Goal: Task Accomplishment & Management: Complete application form

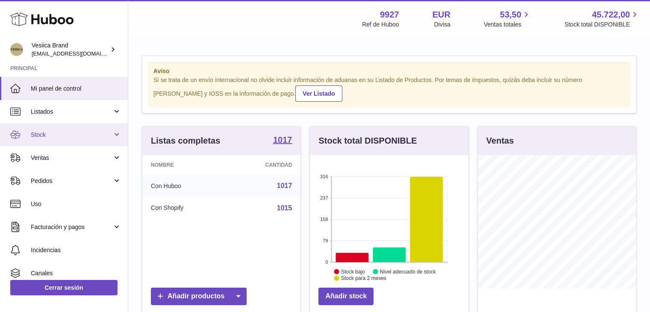
click at [94, 135] on span "Stock" at bounding box center [72, 135] width 82 height 8
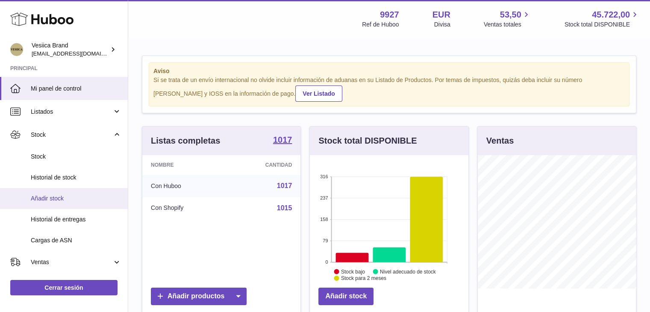
click at [54, 199] on span "Añadir stock" at bounding box center [76, 198] width 91 height 8
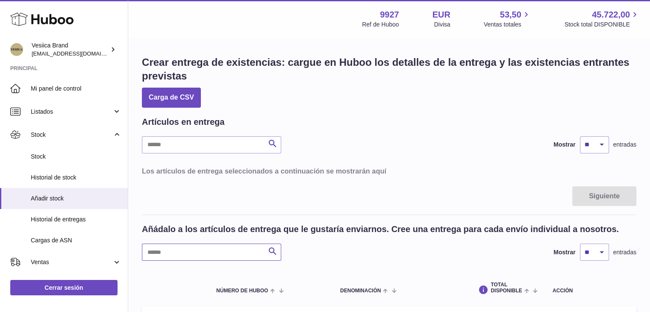
click at [195, 255] on input "text" at bounding box center [211, 251] width 139 height 17
type input "******"
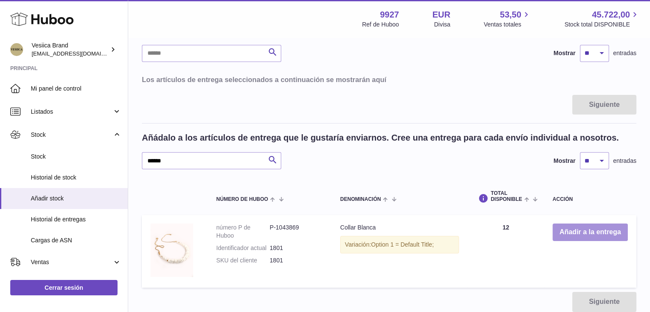
click at [586, 227] on button "Añadir a la entrega" at bounding box center [589, 232] width 75 height 18
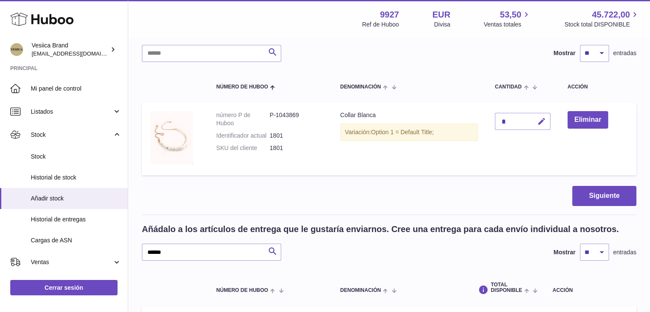
click at [540, 123] on icon "button" at bounding box center [541, 121] width 9 height 9
drag, startPoint x: 510, startPoint y: 117, endPoint x: 478, endPoint y: 120, distance: 33.0
click at [478, 120] on tr "número P de Huboo P-1043869 Identificador actual 1801 SKU del cliente 1801 Coll…" at bounding box center [389, 139] width 494 height 73
type input "**"
click at [543, 119] on icon "submit" at bounding box center [542, 121] width 8 height 8
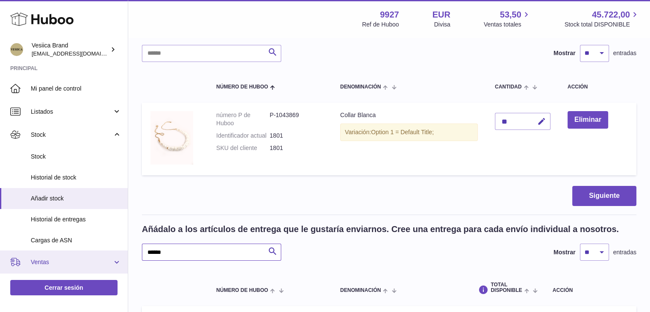
drag, startPoint x: 127, startPoint y: 250, endPoint x: 96, endPoint y: 256, distance: 32.3
click at [96, 256] on div "Huboo Vesiica Brand logistic@vesiica.com Principal Mi panel de control Listados…" at bounding box center [325, 190] width 650 height 562
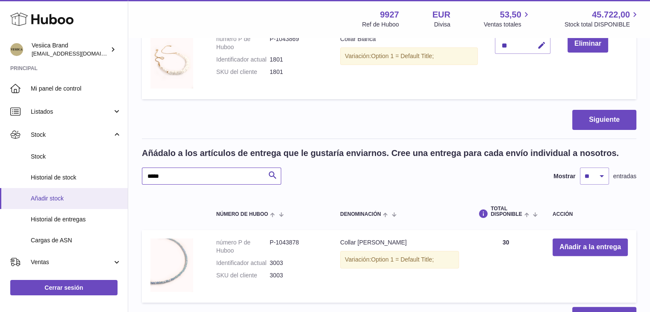
drag, startPoint x: 170, startPoint y: 180, endPoint x: 98, endPoint y: 187, distance: 72.5
click at [98, 187] on div "Huboo Vesiica Brand logistic@vesiica.com Principal Mi panel de control Listados…" at bounding box center [325, 114] width 650 height 562
type input "*****"
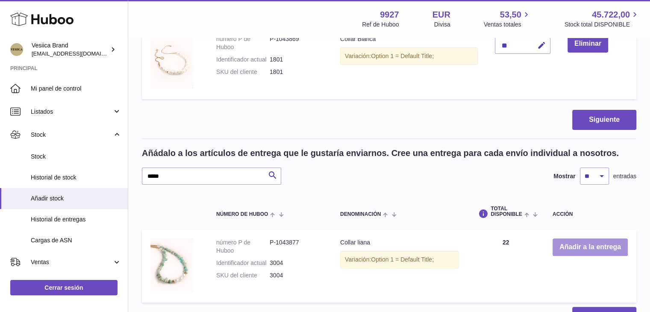
click at [568, 246] on button "Añadir a la entrega" at bounding box center [589, 247] width 75 height 18
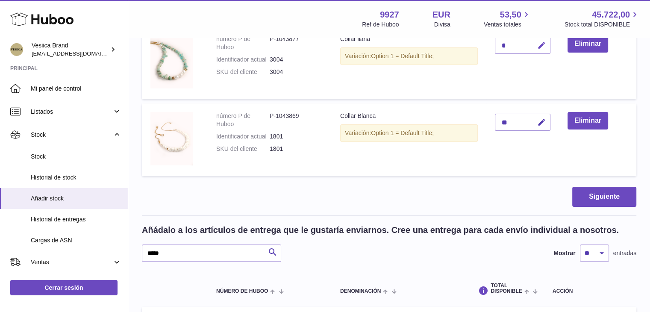
click at [543, 47] on icon "button" at bounding box center [541, 45] width 9 height 9
drag, startPoint x: 513, startPoint y: 45, endPoint x: 466, endPoint y: 45, distance: 46.1
click at [466, 45] on tr "número P de Huboo P-1043877 Identificador actual 3004 SKU del cliente 3004 Coll…" at bounding box center [389, 62] width 494 height 73
type input "**"
click at [534, 49] on button "submit" at bounding box center [540, 45] width 16 height 14
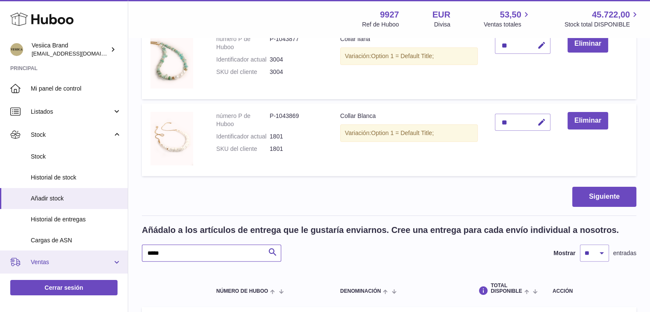
drag, startPoint x: 200, startPoint y: 252, endPoint x: 118, endPoint y: 254, distance: 81.6
click at [118, 254] on div "Huboo Vesiica Brand logistic@vesiica.com Principal Mi panel de control Listados…" at bounding box center [325, 152] width 650 height 639
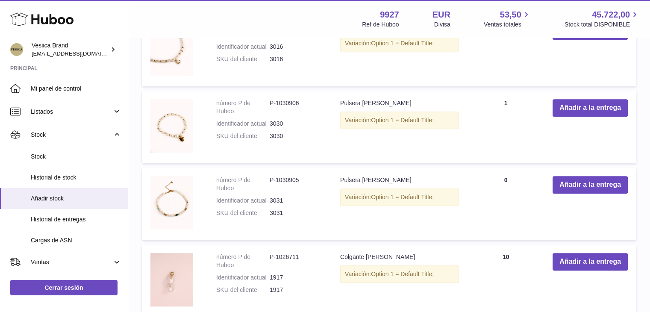
scroll to position [343, 0]
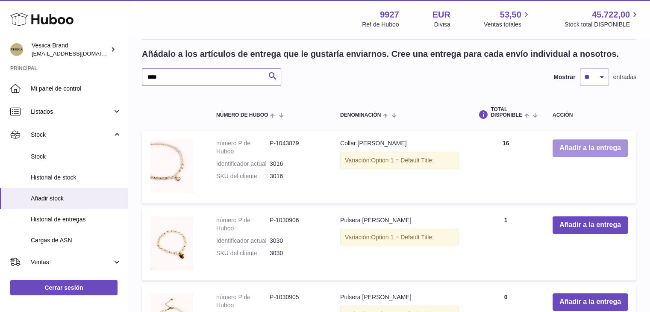
type input "****"
click at [566, 150] on button "Añadir a la entrega" at bounding box center [589, 148] width 75 height 18
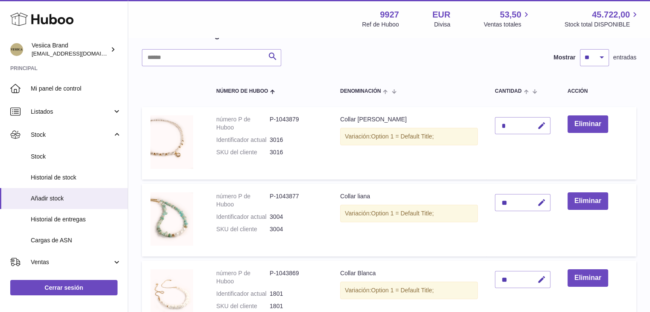
scroll to position [84, 0]
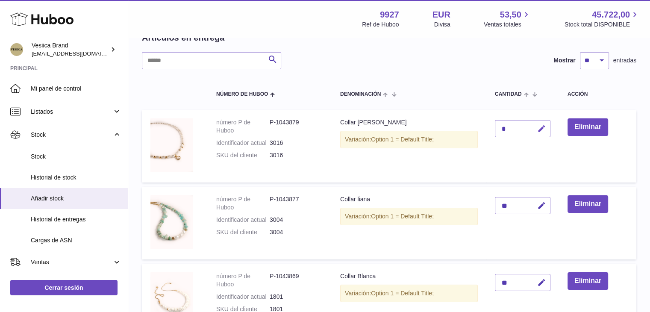
click at [546, 129] on icon "button" at bounding box center [541, 128] width 9 height 9
drag, startPoint x: 505, startPoint y: 127, endPoint x: 488, endPoint y: 127, distance: 17.5
click at [488, 127] on td "*" at bounding box center [522, 146] width 73 height 73
type input "**"
click at [540, 127] on icon "submit" at bounding box center [542, 129] width 8 height 8
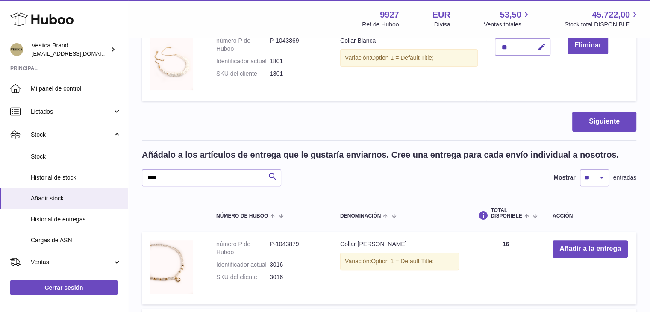
scroll to position [334, 0]
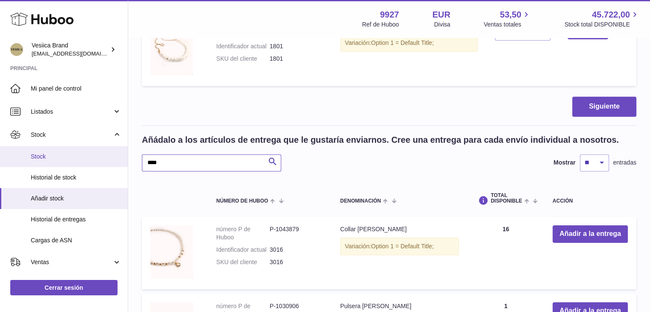
drag, startPoint x: 202, startPoint y: 170, endPoint x: 99, endPoint y: 166, distance: 102.6
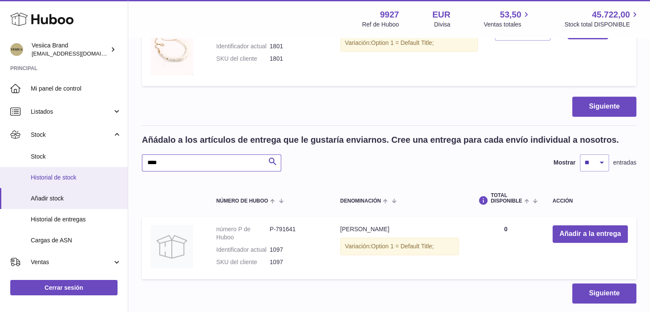
drag, startPoint x: 208, startPoint y: 166, endPoint x: 120, endPoint y: 170, distance: 87.6
click at [120, 170] on div "Huboo Vesiica Brand logistic@vesiica.com Principal Mi panel de control Listados…" at bounding box center [325, 18] width 650 height 705
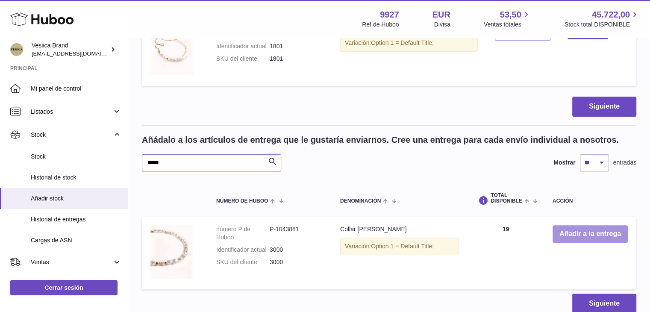
type input "*****"
click at [563, 236] on button "Añadir a la entrega" at bounding box center [589, 234] width 75 height 18
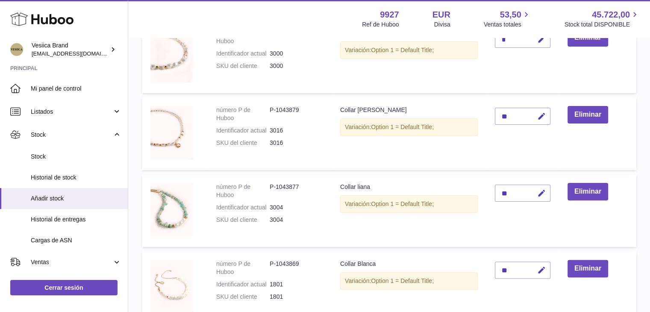
scroll to position [69, 0]
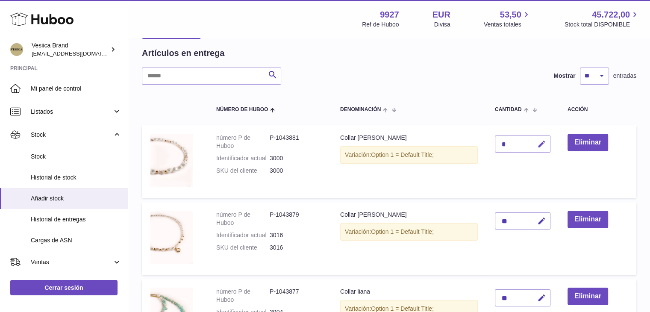
click at [539, 147] on icon "button" at bounding box center [541, 144] width 9 height 9
drag, startPoint x: 506, startPoint y: 147, endPoint x: 481, endPoint y: 146, distance: 24.4
click at [481, 146] on tr "número P de Huboo P-1043881 Identificador actual 3000 SKU del cliente 3000 Coll…" at bounding box center [389, 161] width 494 height 73
type input "**"
click at [540, 138] on button "submit" at bounding box center [540, 144] width 16 height 14
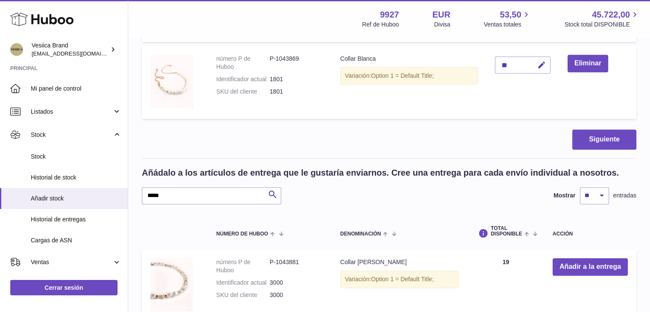
scroll to position [386, 0]
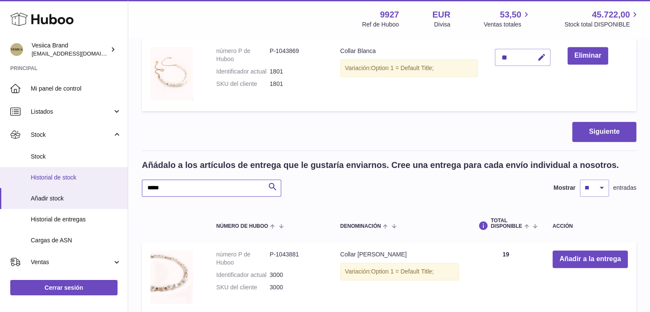
drag, startPoint x: 214, startPoint y: 186, endPoint x: 96, endPoint y: 187, distance: 118.3
click at [96, 187] on div "Huboo Vesiica Brand logistic@vesiica.com Principal Mi panel de control Listados…" at bounding box center [325, 10] width 650 height 792
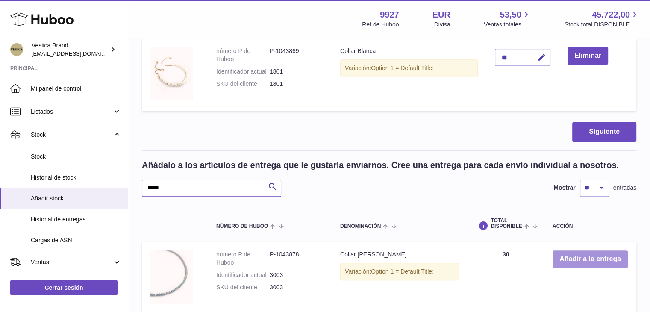
type input "*****"
click at [567, 254] on button "Añadir a la entrega" at bounding box center [589, 259] width 75 height 18
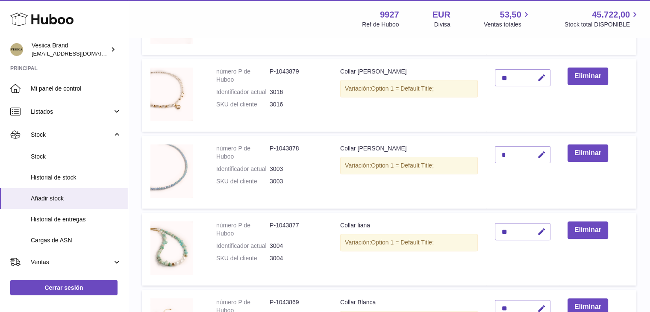
scroll to position [172, 0]
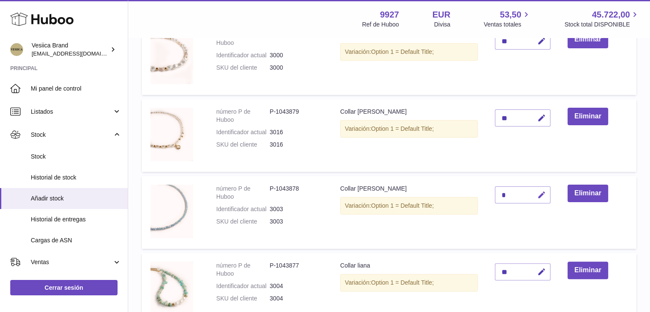
click at [542, 192] on icon "button" at bounding box center [541, 194] width 9 height 9
drag, startPoint x: 511, startPoint y: 194, endPoint x: 486, endPoint y: 195, distance: 24.8
click at [486, 195] on tr "número P de Huboo P-1043878 Identificador actual 3003 SKU del cliente 3003 Coll…" at bounding box center [389, 212] width 494 height 73
type input "**"
click at [536, 196] on button "submit" at bounding box center [540, 195] width 16 height 14
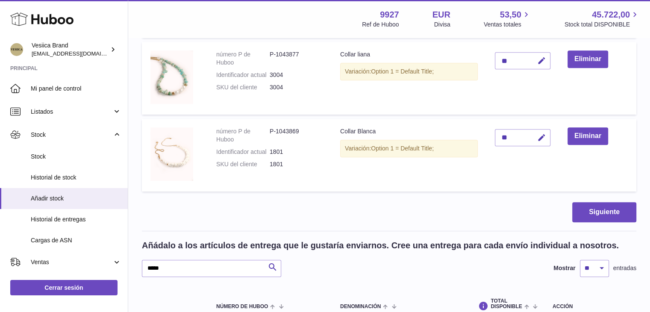
scroll to position [477, 0]
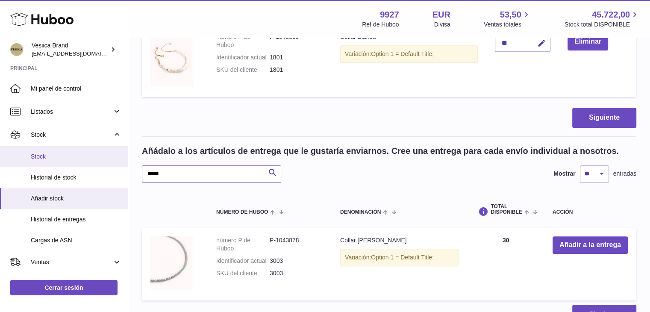
drag, startPoint x: 169, startPoint y: 169, endPoint x: 77, endPoint y: 164, distance: 91.5
type input "*****"
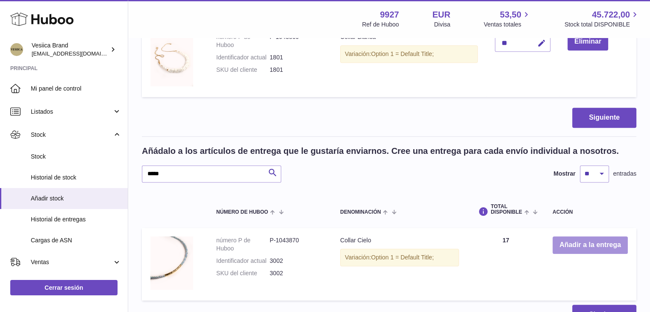
click at [569, 244] on button "Añadir a la entrega" at bounding box center [589, 245] width 75 height 18
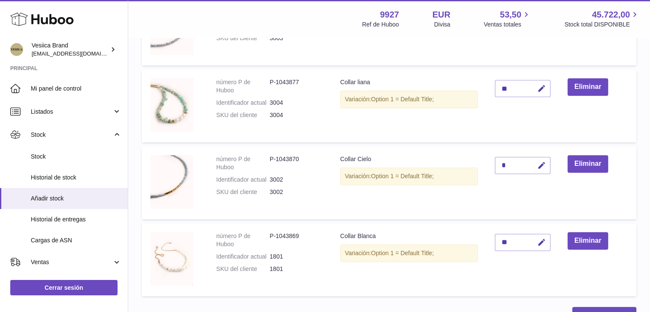
scroll to position [360, 0]
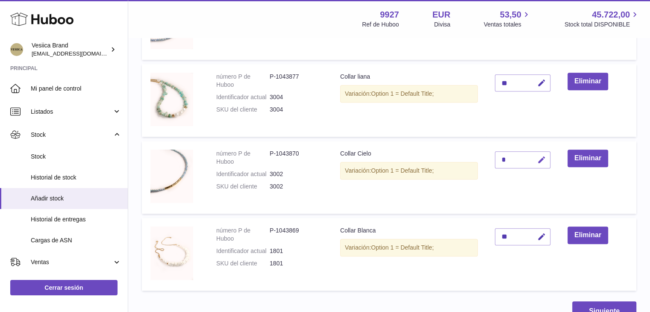
click at [543, 158] on icon "button" at bounding box center [541, 159] width 9 height 9
drag, startPoint x: 506, startPoint y: 159, endPoint x: 485, endPoint y: 159, distance: 20.5
click at [485, 159] on tr "número P de Huboo P-1043870 Identificador actual 3002 SKU del cliente 3002 Coll…" at bounding box center [389, 177] width 494 height 73
type input "**"
click at [537, 157] on button "submit" at bounding box center [540, 160] width 16 height 14
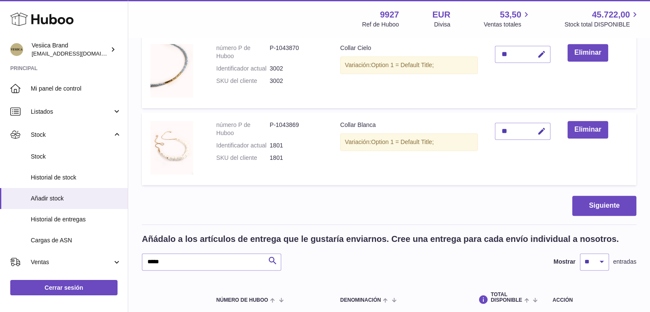
scroll to position [455, 0]
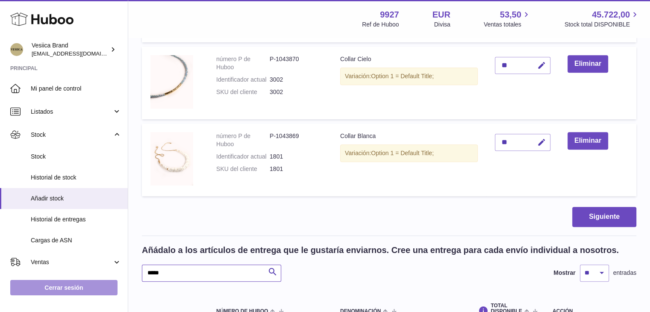
drag, startPoint x: 208, startPoint y: 274, endPoint x: 92, endPoint y: 286, distance: 116.7
click at [92, 286] on div "Huboo Vesiica Brand logistic@vesiica.com Principal Mi panel de control Listados…" at bounding box center [325, 18] width 650 height 946
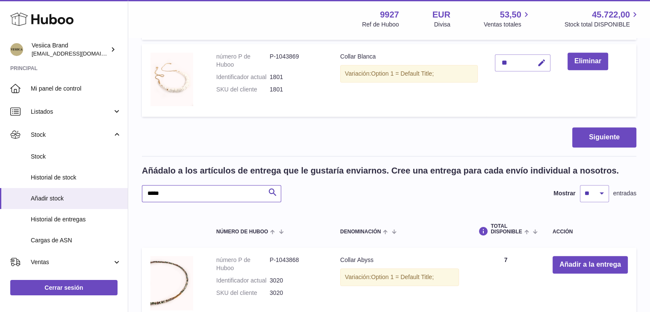
scroll to position [588, 0]
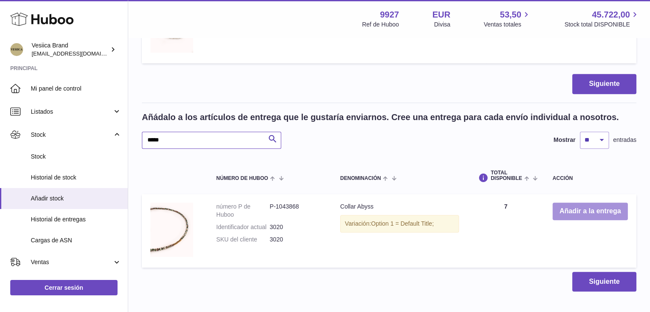
type input "*****"
click at [586, 206] on button "Añadir a la entrega" at bounding box center [589, 211] width 75 height 18
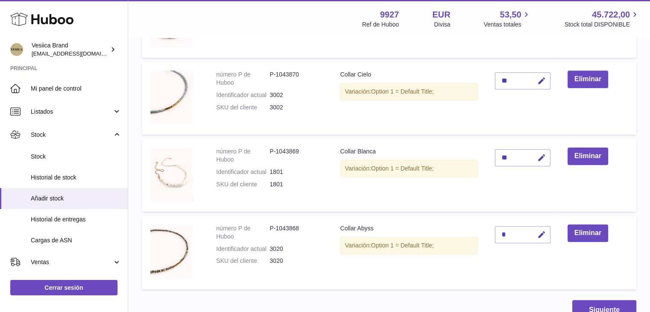
scroll to position [468, 0]
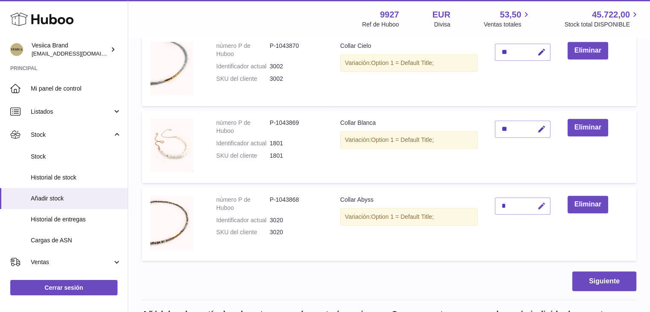
click at [535, 209] on button "button" at bounding box center [540, 206] width 20 height 18
drag, startPoint x: 485, startPoint y: 205, endPoint x: 478, endPoint y: 205, distance: 7.3
click at [478, 205] on tr "número P de Huboo P-1043868 Identificador actual 3020 SKU del cliente 3020 Coll…" at bounding box center [389, 223] width 494 height 73
type input "**"
click at [537, 205] on button "submit" at bounding box center [540, 206] width 16 height 14
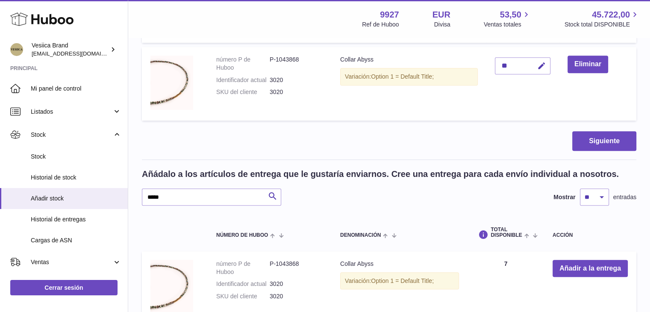
scroll to position [615, 0]
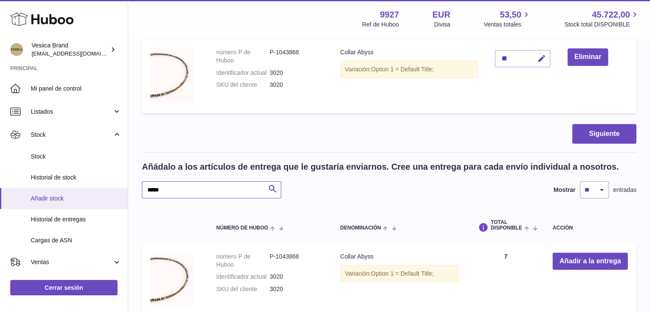
drag, startPoint x: 142, startPoint y: 193, endPoint x: 101, endPoint y: 202, distance: 41.6
type input "*****"
click at [569, 261] on button "Añadir a la entrega" at bounding box center [589, 261] width 75 height 18
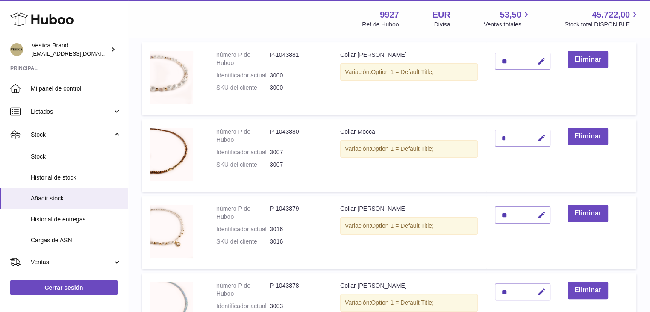
scroll to position [116, 0]
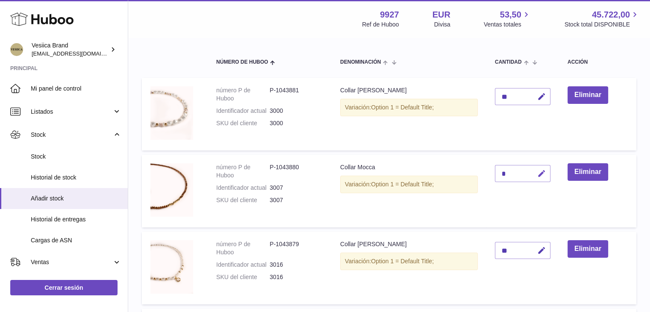
click at [540, 167] on button "button" at bounding box center [540, 174] width 20 height 18
drag, startPoint x: 507, startPoint y: 172, endPoint x: 492, endPoint y: 171, distance: 15.4
click at [492, 171] on td "*" at bounding box center [522, 191] width 73 height 73
type input "**"
click at [546, 176] on button "submit" at bounding box center [540, 174] width 16 height 14
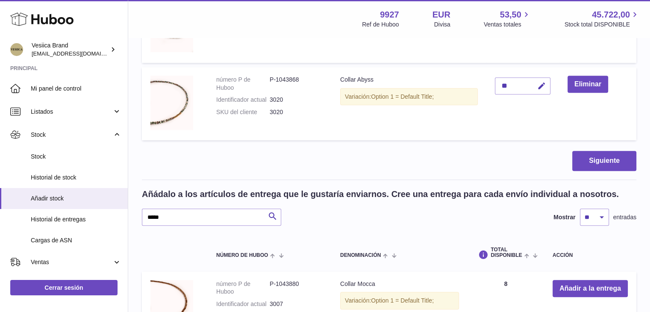
scroll to position [695, 0]
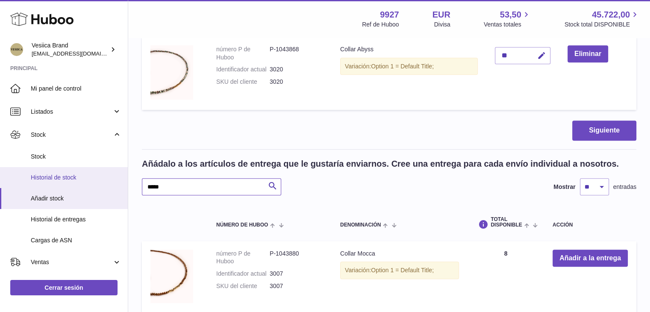
drag, startPoint x: 179, startPoint y: 183, endPoint x: 114, endPoint y: 180, distance: 64.1
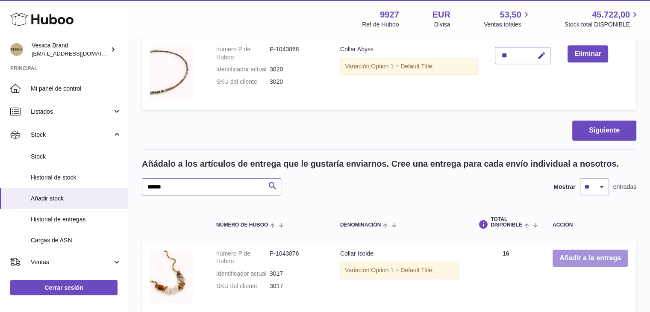
type input "******"
click at [570, 257] on button "Añadir a la entrega" at bounding box center [589, 258] width 75 height 18
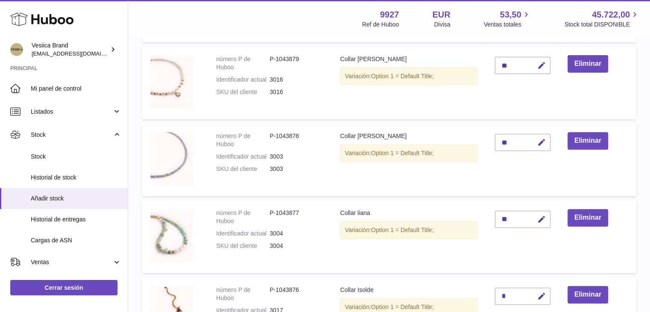
scroll to position [398, 0]
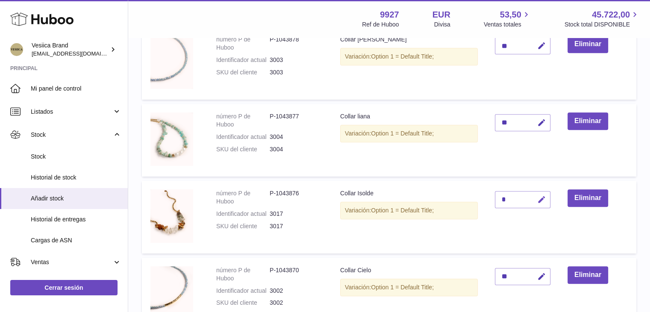
click at [541, 204] on button "button" at bounding box center [540, 200] width 20 height 18
drag, startPoint x: 508, startPoint y: 199, endPoint x: 477, endPoint y: 199, distance: 31.2
click at [477, 199] on tr "número P de Huboo P-1043876 Identificador actual 3017 SKU del cliente 3017 Coll…" at bounding box center [389, 217] width 494 height 73
type input "**"
click at [542, 196] on icon "submit" at bounding box center [542, 200] width 8 height 8
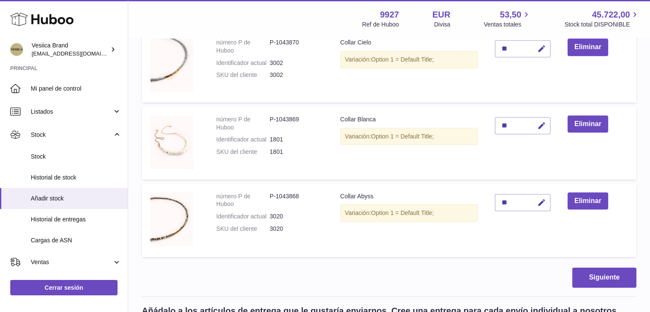
scroll to position [860, 0]
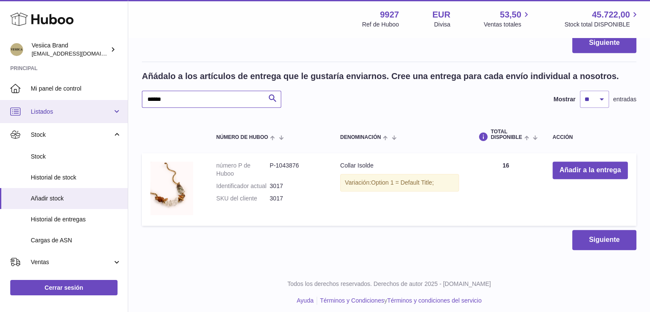
drag, startPoint x: 170, startPoint y: 100, endPoint x: 88, endPoint y: 108, distance: 82.4
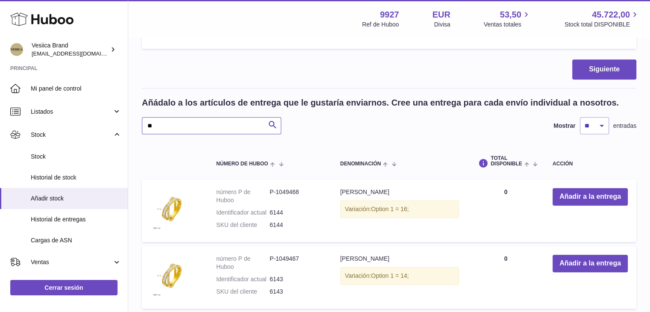
scroll to position [835, 0]
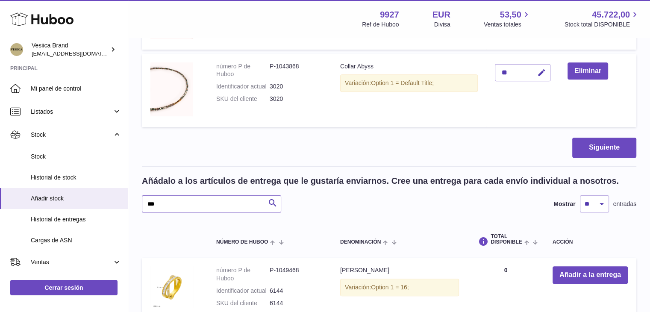
scroll to position [757, 0]
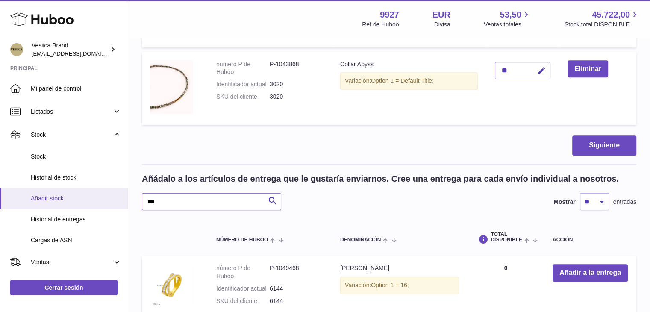
drag, startPoint x: 124, startPoint y: 204, endPoint x: 85, endPoint y: 208, distance: 39.1
click at [85, 208] on div "Huboo Vesiica Brand logistic@vesiica.com Principal Mi panel de control Listados…" at bounding box center [325, 167] width 650 height 1849
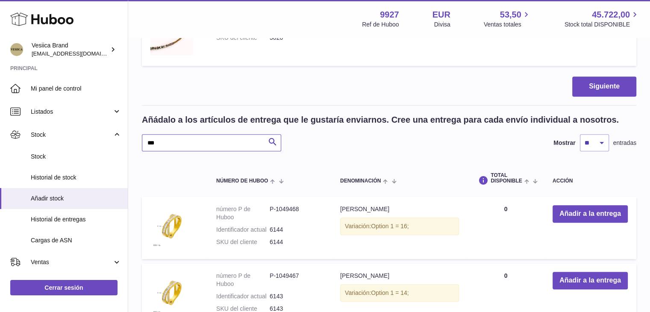
scroll to position [776, 0]
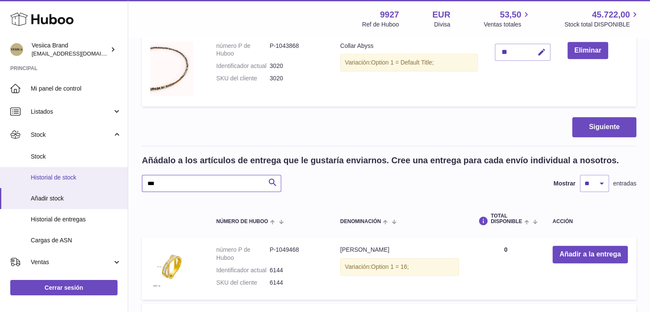
drag, startPoint x: 147, startPoint y: 185, endPoint x: 96, endPoint y: 185, distance: 51.3
click at [96, 185] on div "Huboo Vesiica Brand logistic@vesiica.com Principal Mi panel de control Listados…" at bounding box center [325, 148] width 650 height 1849
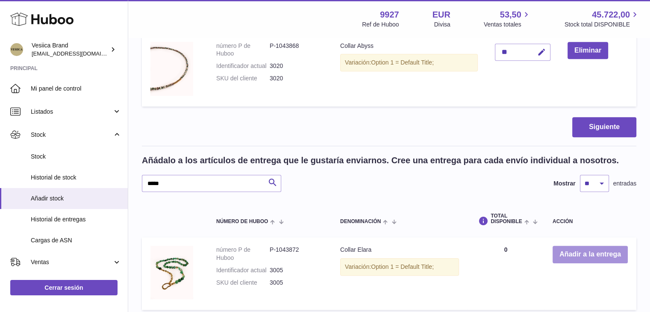
click at [572, 250] on button "Añadir a la entrega" at bounding box center [589, 255] width 75 height 18
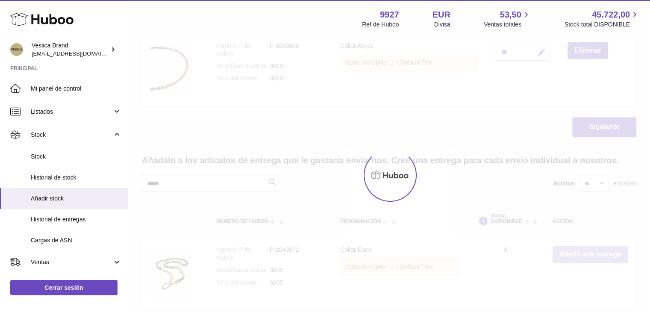
scroll to position [853, 0]
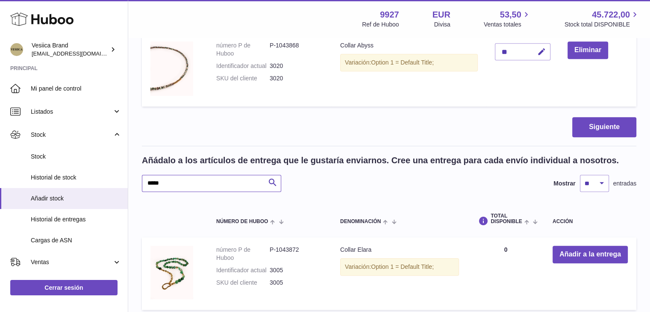
click at [195, 181] on input "*****" at bounding box center [211, 183] width 139 height 17
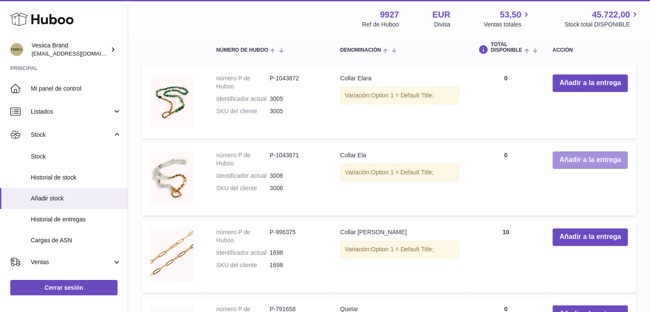
type input "***"
click at [577, 158] on button "Añadir a la entrega" at bounding box center [589, 160] width 75 height 18
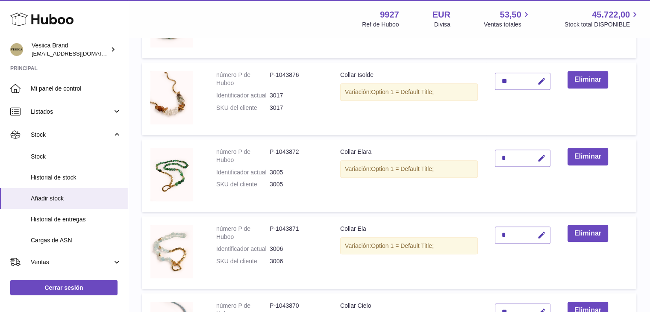
scroll to position [518, 0]
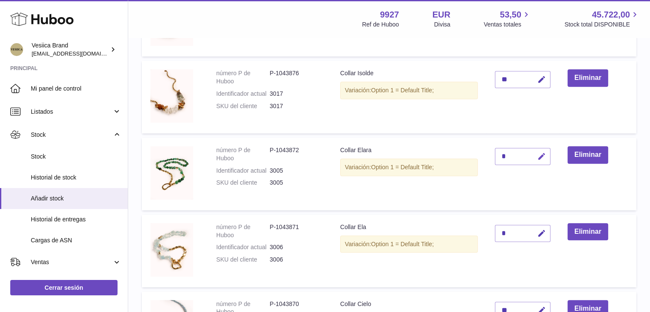
click at [541, 158] on icon "button" at bounding box center [541, 156] width 9 height 9
drag, startPoint x: 507, startPoint y: 152, endPoint x: 491, endPoint y: 152, distance: 16.7
click at [491, 152] on td "*" at bounding box center [522, 174] width 73 height 73
type input "**"
click at [542, 154] on icon "submit" at bounding box center [542, 156] width 8 height 8
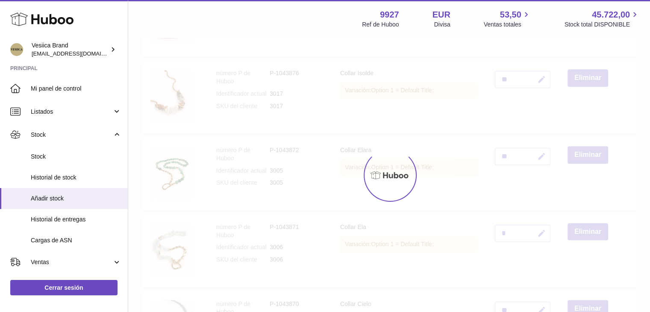
click at [540, 231] on div "Menú Huboo 9927 Ref de Huboo EUR Divisa 53,50 Ventas totales 45.722,00 Stock to…" at bounding box center [389, 204] width 522 height 1445
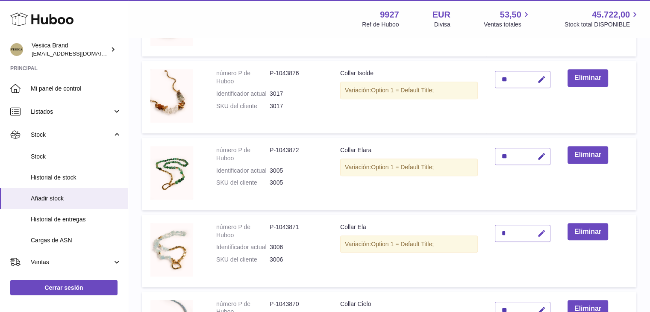
drag, startPoint x: 540, startPoint y: 231, endPoint x: 545, endPoint y: 239, distance: 9.0
click at [545, 239] on button "button" at bounding box center [540, 234] width 20 height 18
drag, startPoint x: 505, startPoint y: 232, endPoint x: 484, endPoint y: 232, distance: 21.4
click at [484, 232] on tr "número P de Huboo P-1043871 Identificador actual 3006 SKU del cliente 3006 Coll…" at bounding box center [389, 250] width 494 height 73
type input "**"
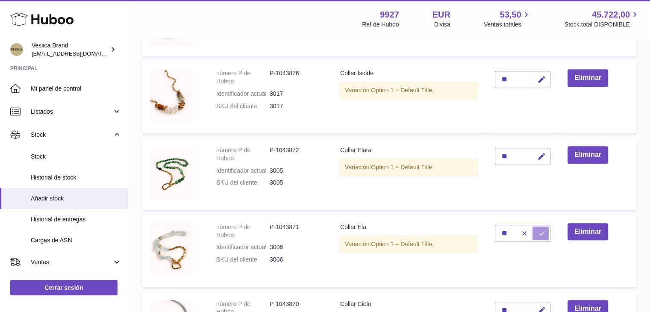
click at [540, 234] on icon "submit" at bounding box center [542, 233] width 8 height 8
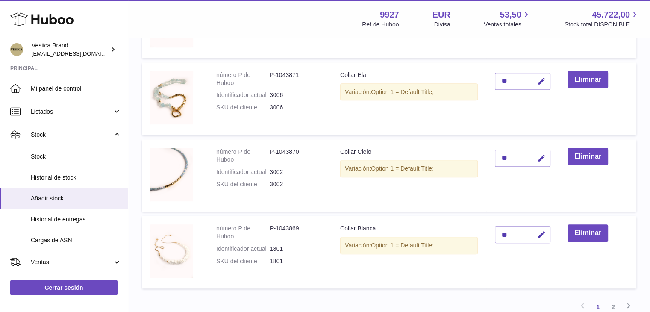
scroll to position [721, 0]
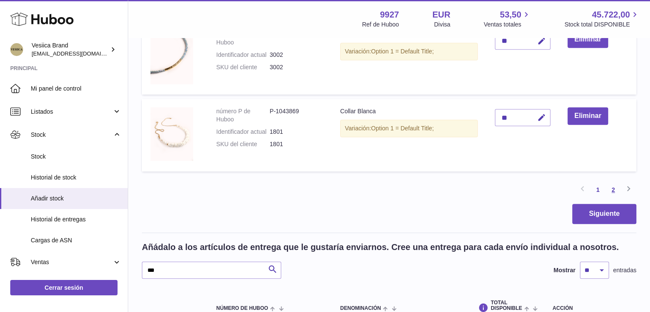
click at [608, 185] on link "2" at bounding box center [612, 189] width 15 height 15
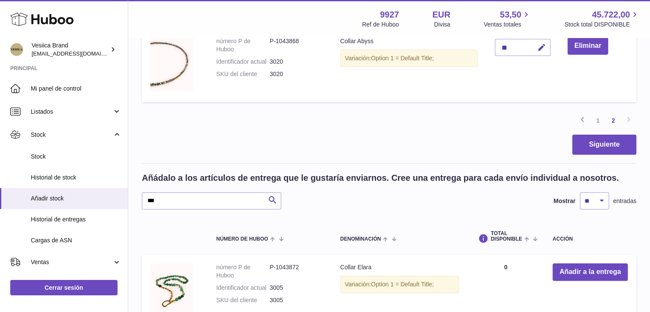
scroll to position [145, 0]
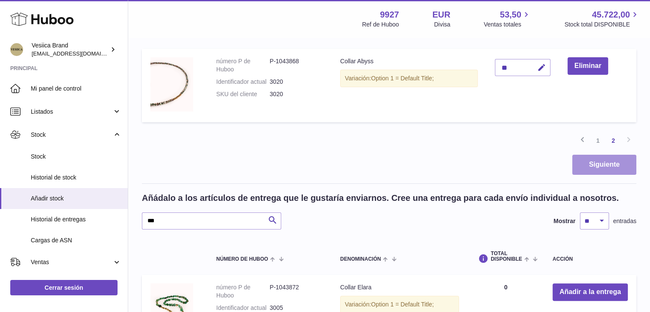
click at [580, 167] on button "Siguiente" at bounding box center [604, 165] width 64 height 20
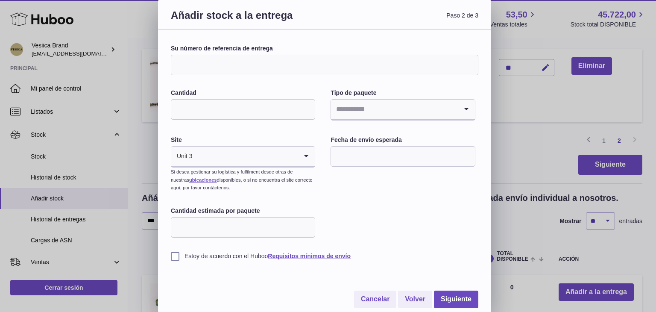
click at [253, 60] on input "Su número de referencia de entrega" at bounding box center [325, 65] width 308 height 21
type input "**********"
click at [217, 114] on input "Cantidad" at bounding box center [243, 109] width 144 height 21
type input "*"
click at [370, 113] on input "Search for option" at bounding box center [394, 110] width 126 height 20
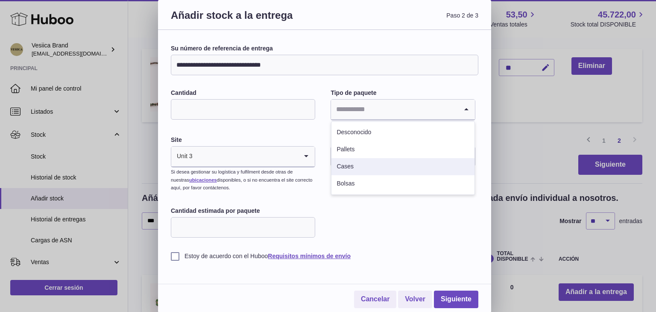
click at [351, 162] on li "Cases" at bounding box center [402, 166] width 143 height 17
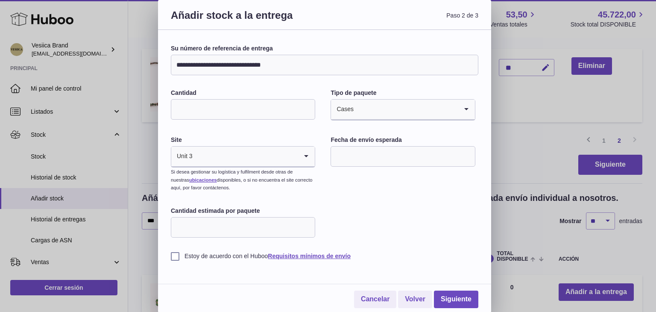
click at [360, 162] on input "text" at bounding box center [403, 156] width 144 height 21
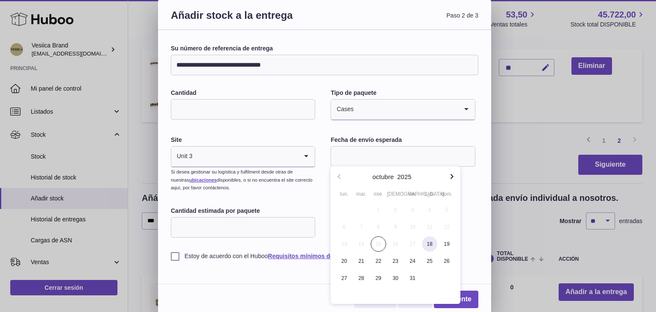
click at [427, 250] on span "18" at bounding box center [429, 243] width 15 height 15
type input "**********"
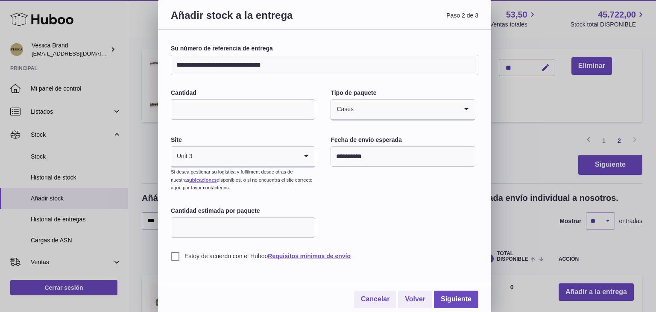
click at [229, 231] on input "Cantidad estimada por paquete" at bounding box center [243, 227] width 144 height 21
type input "*"
click at [380, 229] on div "**********" at bounding box center [325, 152] width 308 height 216
click at [172, 257] on label "Estoy de acuerdo con el Huboo Requisitos mínimos de envío" at bounding box center [325, 256] width 308 height 8
click at [460, 306] on link "Siguiente" at bounding box center [456, 299] width 44 height 18
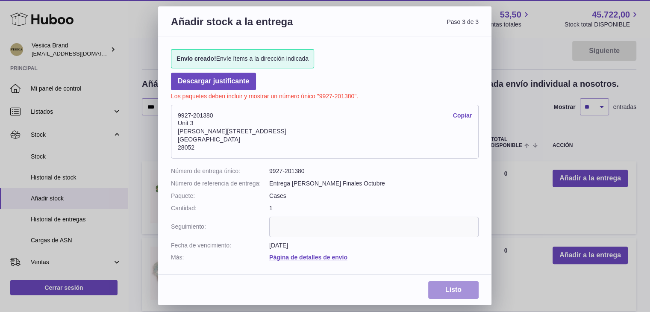
click at [436, 284] on link "Listo" at bounding box center [453, 290] width 50 height 18
click at [439, 285] on link "Listo" at bounding box center [453, 290] width 50 height 18
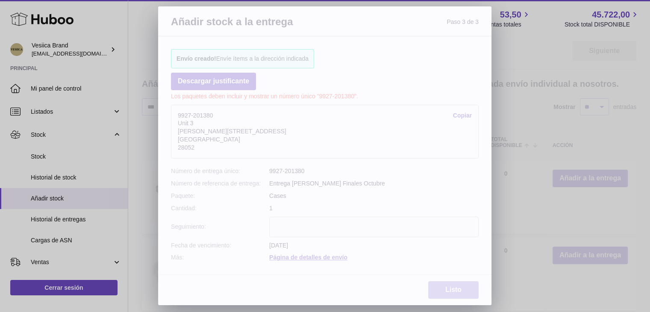
click at [439, 285] on link "Listo" at bounding box center [453, 290] width 50 height 18
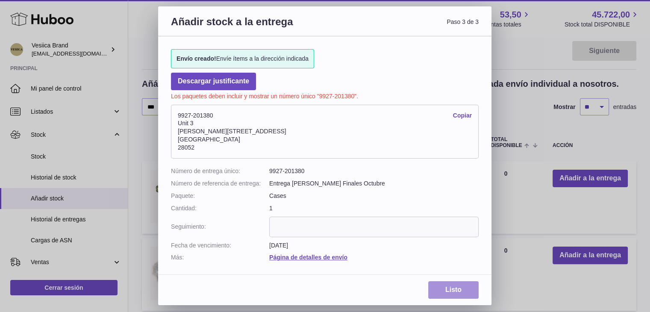
click at [439, 285] on link "Listo" at bounding box center [453, 290] width 50 height 18
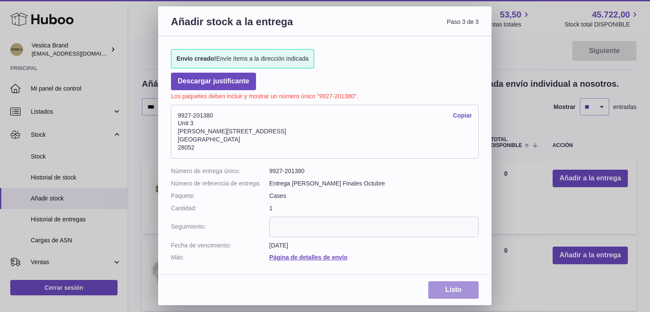
click at [439, 285] on link "Listo" at bounding box center [453, 290] width 50 height 18
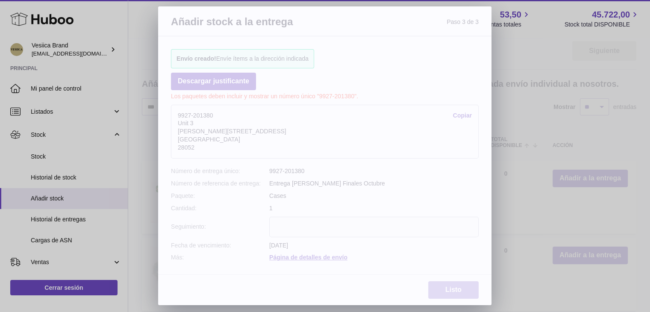
click at [439, 285] on link "Listo" at bounding box center [453, 290] width 50 height 18
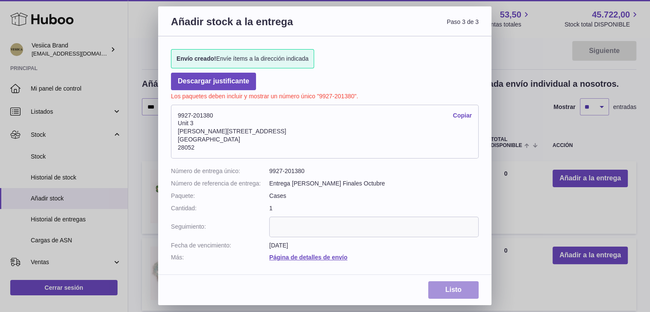
click at [439, 285] on link "Listo" at bounding box center [453, 290] width 50 height 18
click at [142, 200] on div "Añadir stock a la entrega Paso 3 de 3 Envío creado! Envíe ítems a la dirección …" at bounding box center [325, 156] width 650 height 312
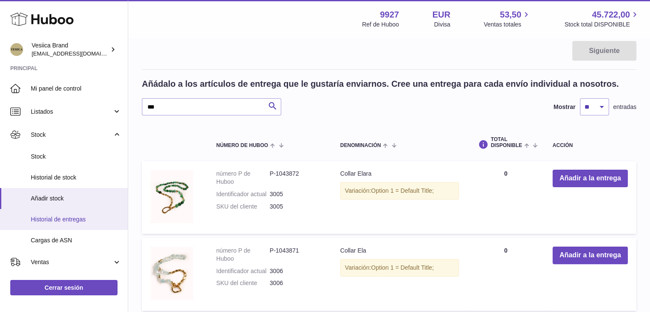
click at [64, 215] on span "Historial de entregas" at bounding box center [76, 219] width 91 height 8
click at [92, 217] on span "Historial de entregas" at bounding box center [76, 219] width 91 height 8
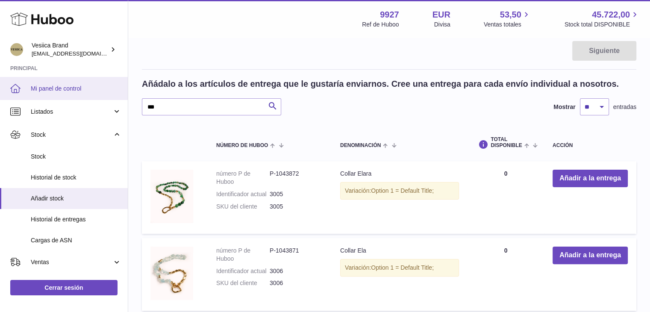
click at [50, 91] on span "Mi panel de control" at bounding box center [76, 89] width 91 height 8
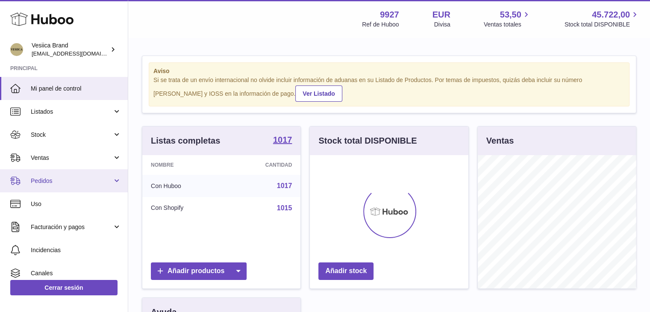
scroll to position [133, 158]
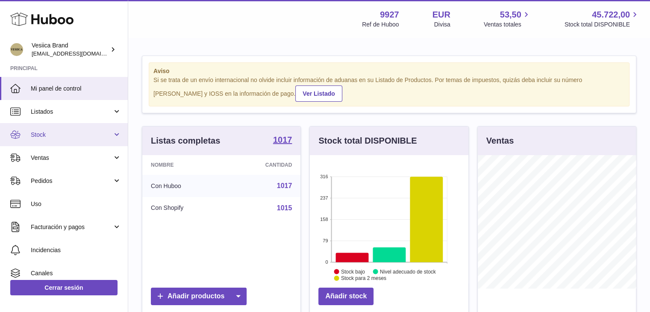
click at [45, 132] on span "Stock" at bounding box center [72, 135] width 82 height 8
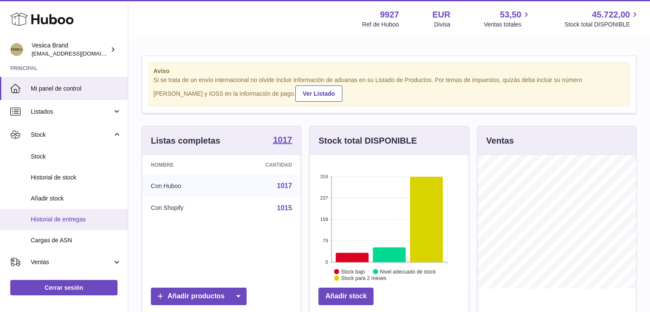
click at [60, 219] on span "Historial de entregas" at bounding box center [76, 219] width 91 height 8
click at [53, 221] on span "Historial de entregas" at bounding box center [76, 219] width 91 height 8
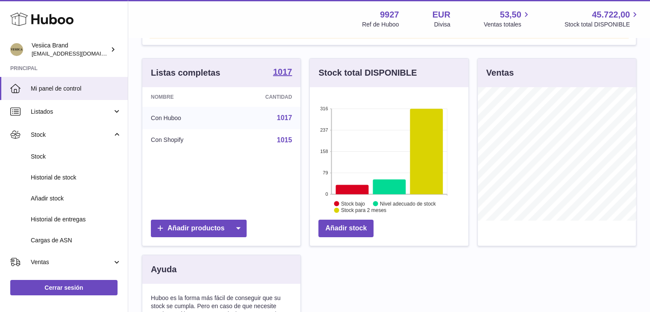
scroll to position [70, 0]
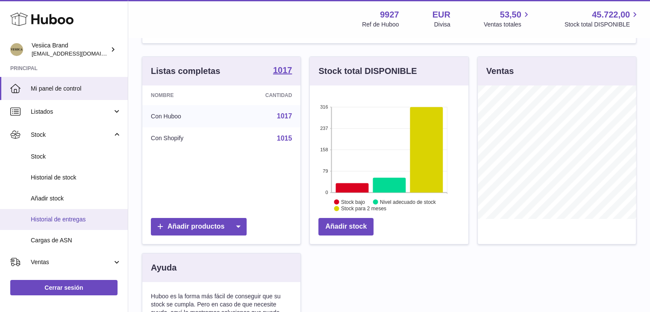
click at [36, 219] on span "Historial de entregas" at bounding box center [76, 219] width 91 height 8
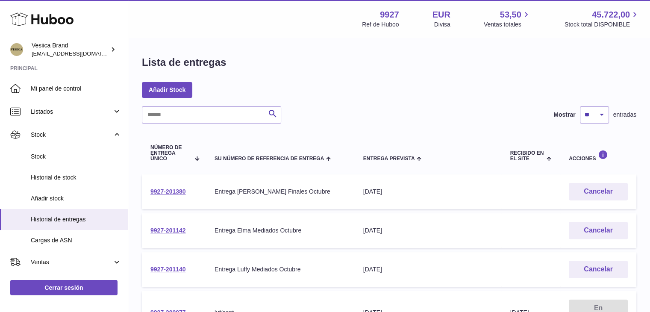
drag, startPoint x: 194, startPoint y: 188, endPoint x: 149, endPoint y: 193, distance: 45.1
click at [149, 193] on td "9927-201380" at bounding box center [174, 191] width 64 height 35
copy link "9927-201380"
click at [470, 88] on div "Añadir Stock" at bounding box center [389, 89] width 494 height 15
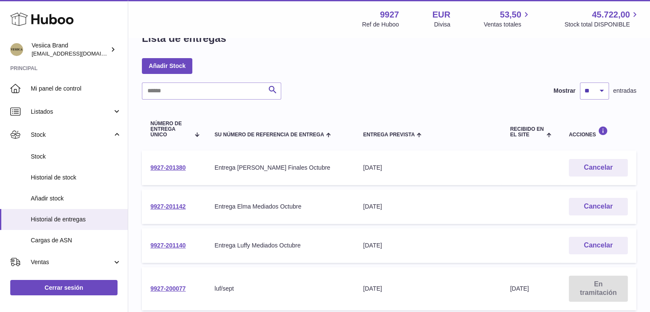
scroll to position [26, 0]
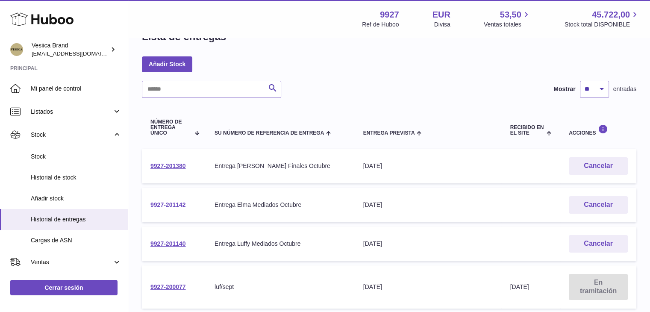
click at [168, 204] on link "9927-201142" at bounding box center [167, 204] width 35 height 7
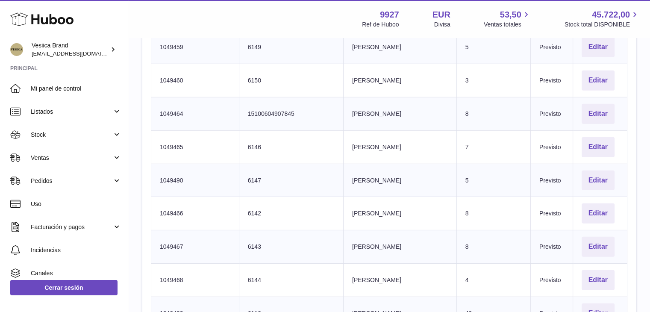
scroll to position [2494, 0]
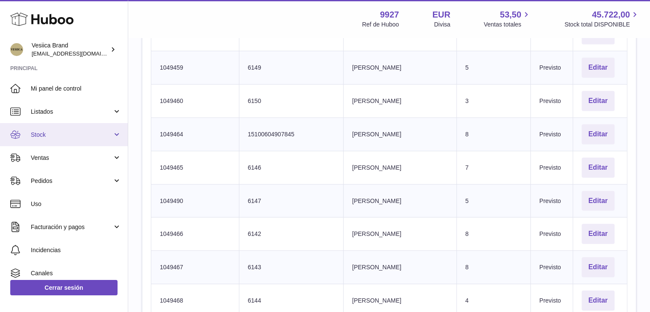
click at [56, 129] on link "Stock" at bounding box center [64, 134] width 128 height 23
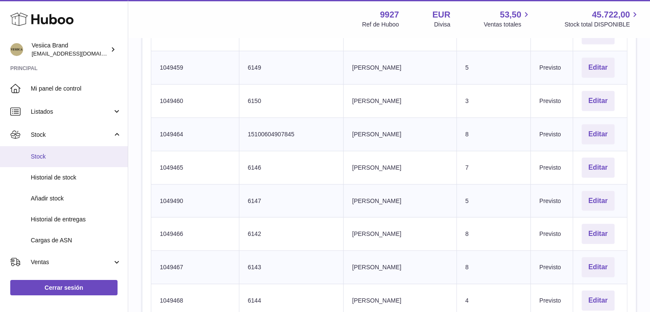
click at [44, 157] on span "Stock" at bounding box center [76, 156] width 91 height 8
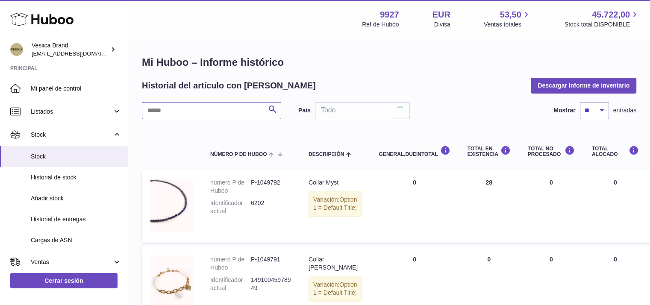
click at [222, 107] on input "text" at bounding box center [211, 110] width 139 height 17
click at [62, 202] on span "Añadir stock" at bounding box center [76, 198] width 91 height 8
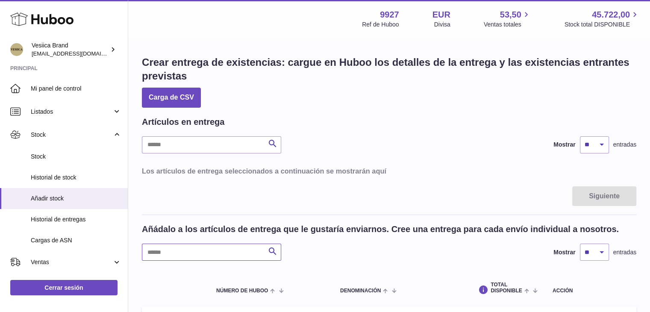
click at [176, 253] on input "text" at bounding box center [211, 251] width 139 height 17
type input "*****"
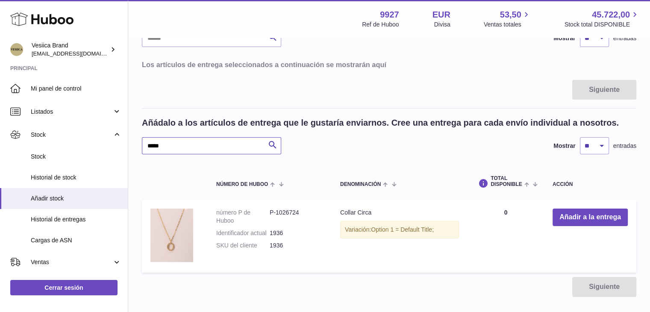
scroll to position [108, 0]
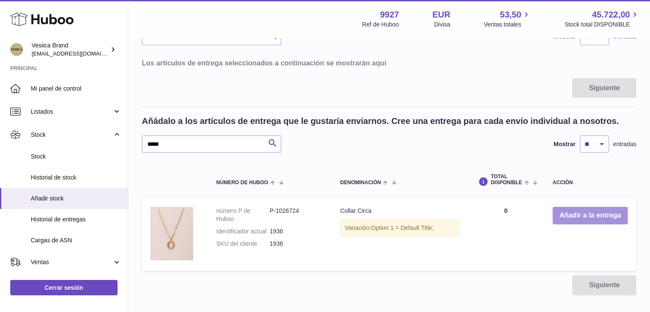
click at [571, 217] on button "Añadir a la entrega" at bounding box center [589, 216] width 75 height 18
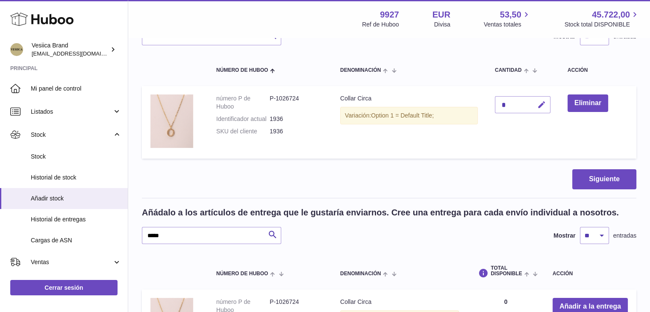
click at [542, 100] on icon "button" at bounding box center [541, 104] width 9 height 9
drag, startPoint x: 513, startPoint y: 98, endPoint x: 477, endPoint y: 100, distance: 36.3
click at [477, 100] on tr "número P de Huboo P-1026724 Identificador actual 1936 SKU del cliente 1936 Coll…" at bounding box center [389, 122] width 494 height 73
type input "**"
click at [535, 109] on button "submit" at bounding box center [540, 105] width 16 height 14
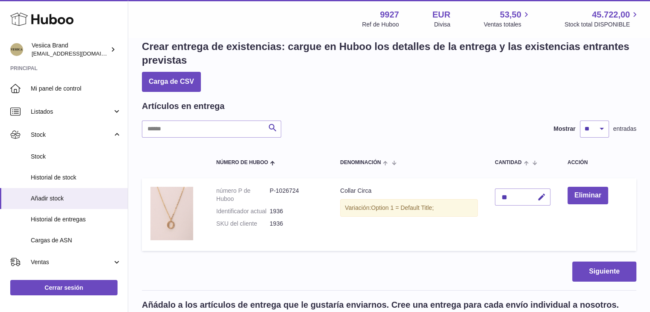
scroll to position [13, 0]
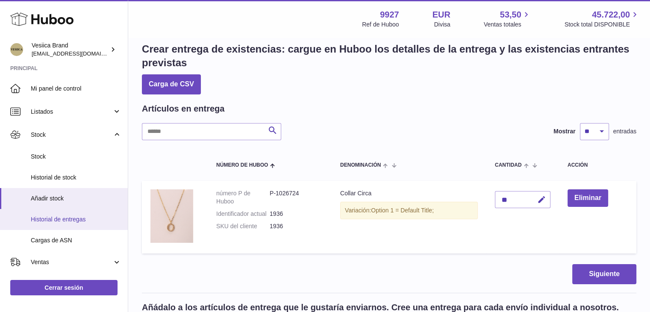
click at [58, 227] on link "Historial de entregas" at bounding box center [64, 219] width 128 height 21
click at [78, 214] on link "Historial de entregas" at bounding box center [64, 219] width 128 height 21
click at [77, 218] on span "Historial de entregas" at bounding box center [76, 219] width 91 height 8
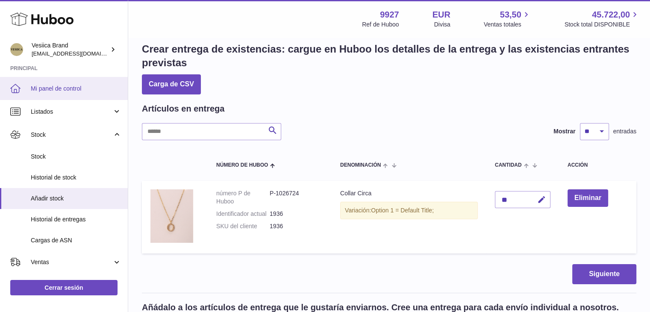
click at [46, 88] on span "Mi panel de control" at bounding box center [76, 89] width 91 height 8
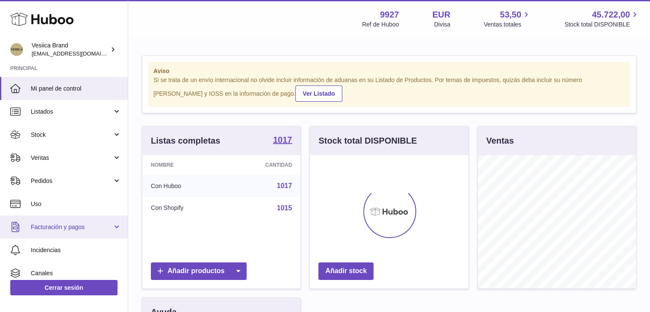
scroll to position [133, 158]
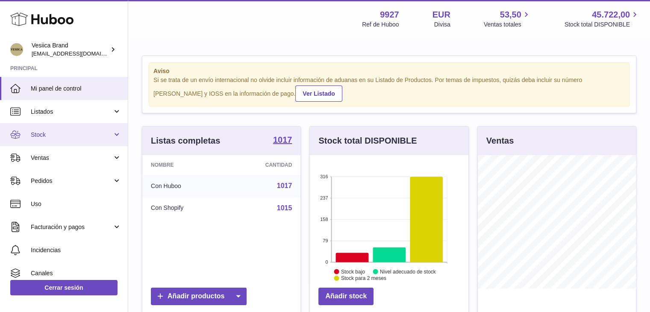
click at [65, 136] on span "Stock" at bounding box center [72, 135] width 82 height 8
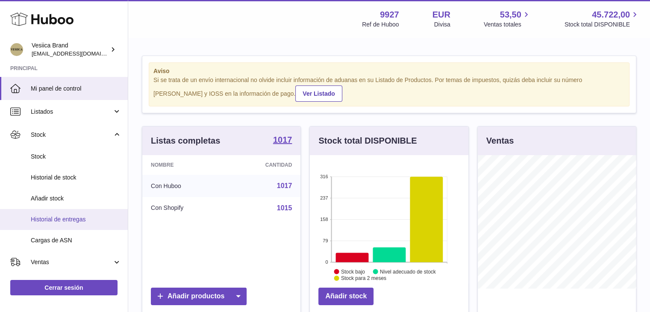
click at [51, 223] on link "Historial de entregas" at bounding box center [64, 219] width 128 height 21
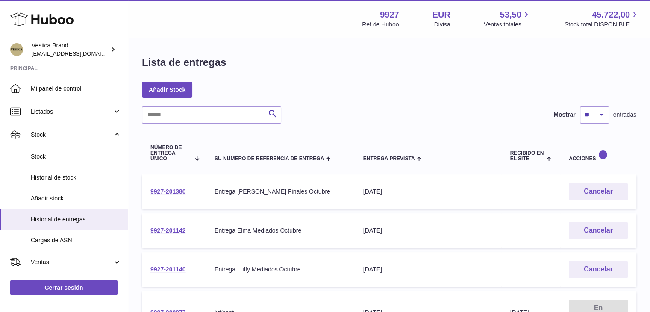
drag, startPoint x: 194, startPoint y: 228, endPoint x: 150, endPoint y: 232, distance: 44.2
click at [150, 232] on td "9927-201142" at bounding box center [174, 230] width 64 height 35
copy link "9927-201142"
click at [85, 194] on span "Añadir stock" at bounding box center [76, 198] width 91 height 8
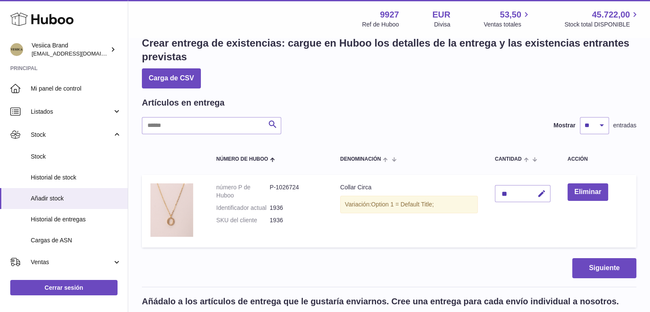
scroll to position [18, 0]
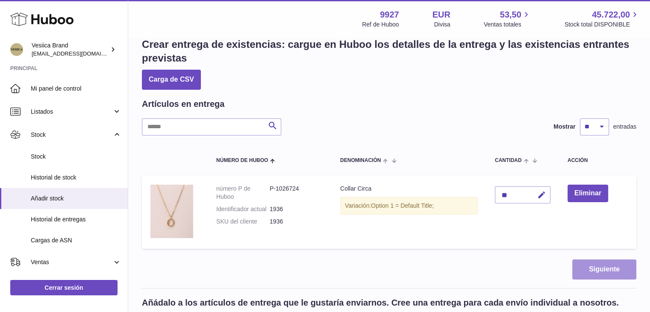
click at [595, 269] on button "Siguiente" at bounding box center [604, 269] width 64 height 20
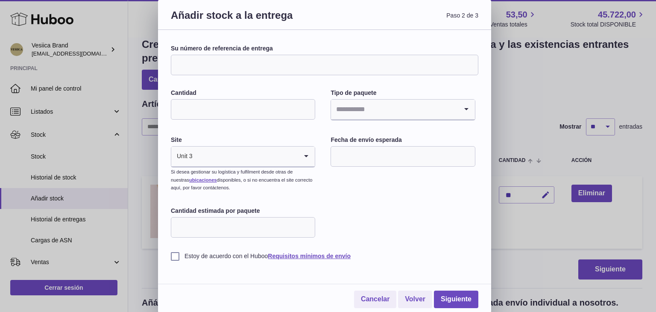
click at [207, 60] on input "Su número de referencia de entrega" at bounding box center [325, 65] width 308 height 21
drag, startPoint x: 195, startPoint y: 62, endPoint x: 182, endPoint y: 301, distance: 239.5
click at [182, 301] on div "Cancelar Volver Siguiente" at bounding box center [325, 291] width 308 height 33
click at [207, 66] on input "Su número de referencia de entrega" at bounding box center [325, 65] width 308 height 21
paste input "**********"
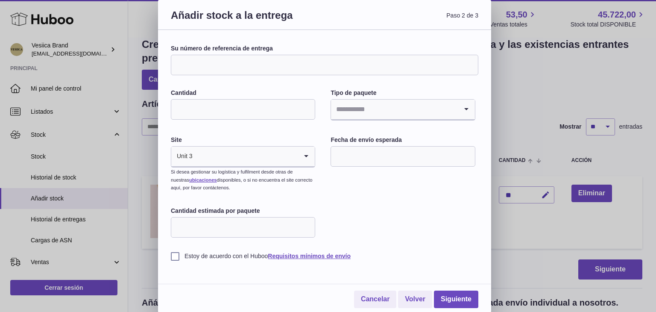
type input "**********"
drag, startPoint x: 220, startPoint y: 69, endPoint x: 162, endPoint y: 70, distance: 57.7
click at [162, 70] on div "**********" at bounding box center [324, 171] width 333 height 282
click at [144, 175] on div "**********" at bounding box center [328, 156] width 656 height 312
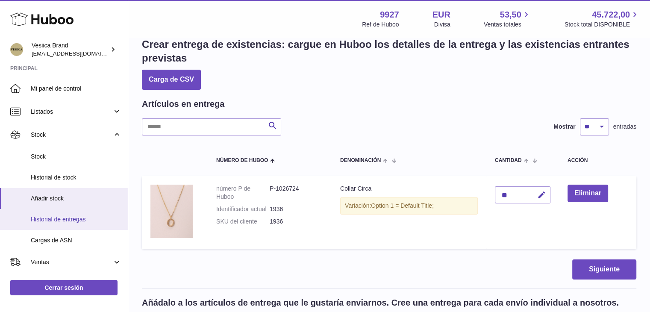
click at [57, 216] on span "Historial de entregas" at bounding box center [76, 219] width 91 height 8
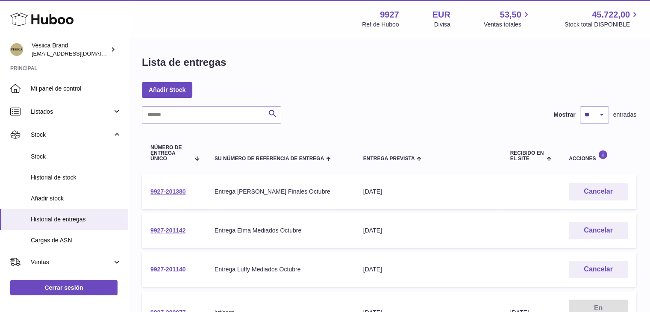
drag, startPoint x: 192, startPoint y: 270, endPoint x: 150, endPoint y: 267, distance: 41.9
click at [150, 267] on td "9927-201140" at bounding box center [174, 269] width 64 height 35
copy link "9927-201140"
click at [62, 202] on link "Añadir stock" at bounding box center [64, 198] width 128 height 21
drag, startPoint x: 195, startPoint y: 232, endPoint x: 149, endPoint y: 228, distance: 45.4
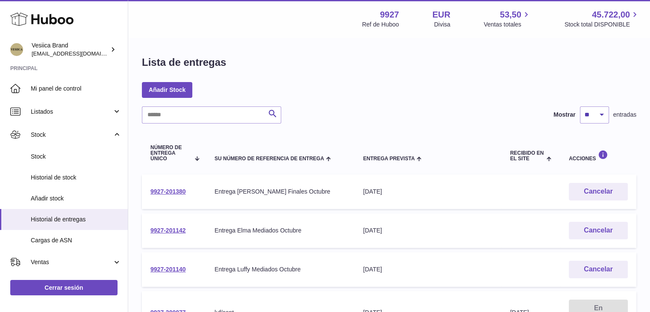
click at [149, 228] on td "9927-201142" at bounding box center [174, 230] width 64 height 35
copy link "9927-201142"
click at [69, 199] on span "Añadir stock" at bounding box center [76, 198] width 91 height 8
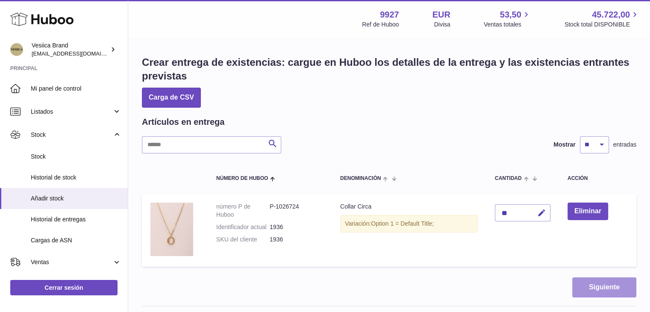
click at [589, 284] on button "Siguiente" at bounding box center [604, 287] width 64 height 20
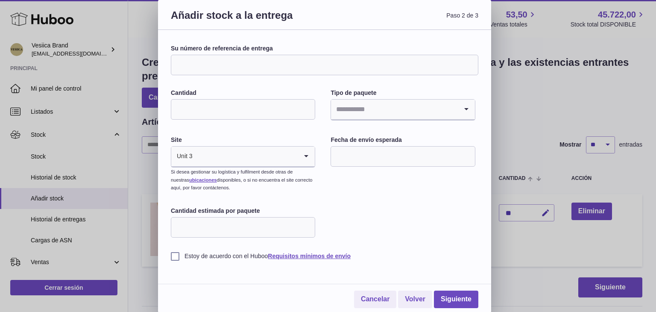
click at [251, 59] on input "Su número de referencia de entrega" at bounding box center [325, 65] width 308 height 21
paste input "**********"
type input "**********"
click at [258, 111] on input "Cantidad" at bounding box center [243, 109] width 144 height 21
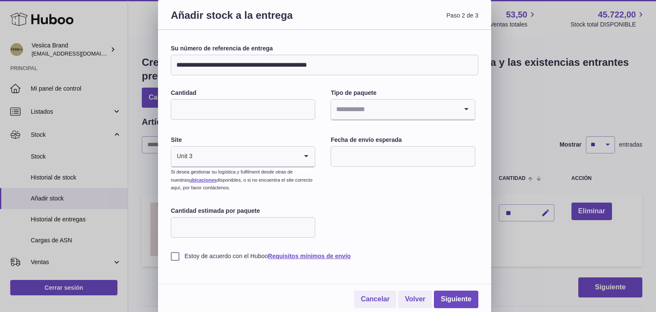
type input "*"
click at [369, 108] on input "Search for option" at bounding box center [394, 110] width 126 height 20
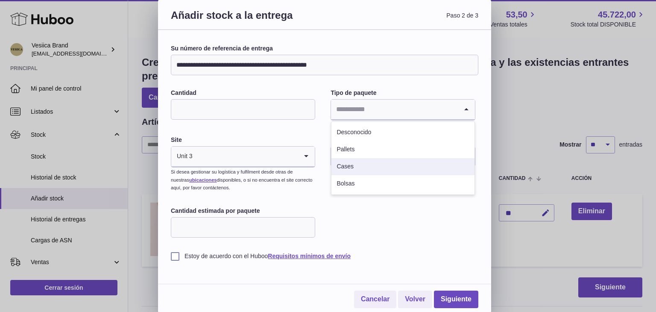
click at [356, 166] on li "Cases" at bounding box center [402, 166] width 143 height 17
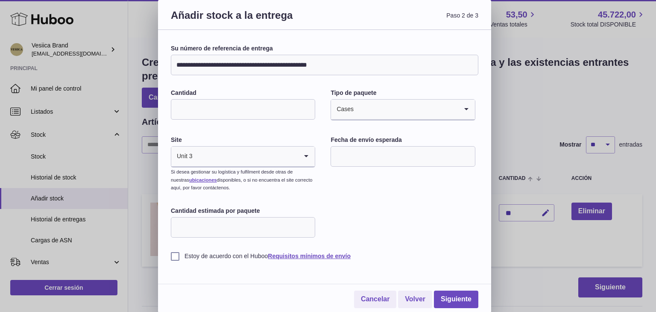
click at [372, 150] on input "text" at bounding box center [403, 156] width 144 height 21
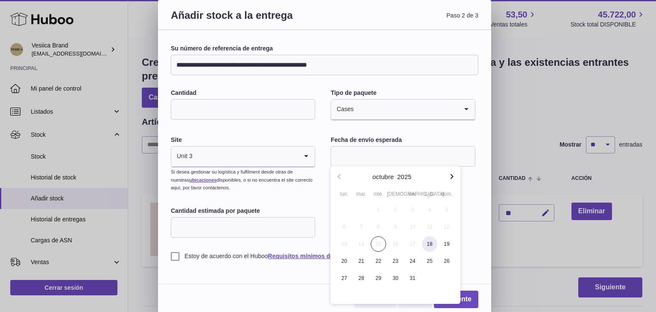
click at [424, 249] on span "18" at bounding box center [429, 243] width 15 height 15
type input "**********"
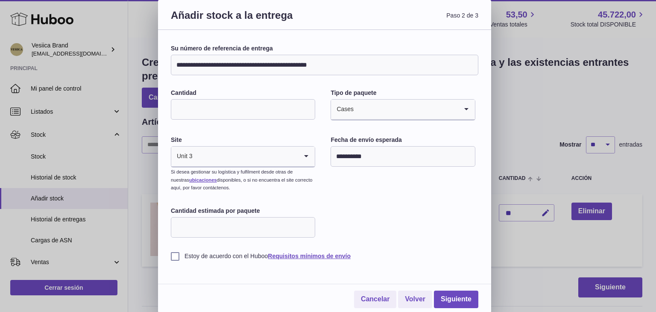
click at [234, 219] on input "Cantidad estimada por paquete" at bounding box center [243, 227] width 144 height 21
type input "*"
click at [173, 257] on label "Estoy de acuerdo con el Huboo Requisitos mínimos de envío" at bounding box center [325, 256] width 308 height 8
click at [458, 295] on link "Siguiente" at bounding box center [456, 299] width 44 height 18
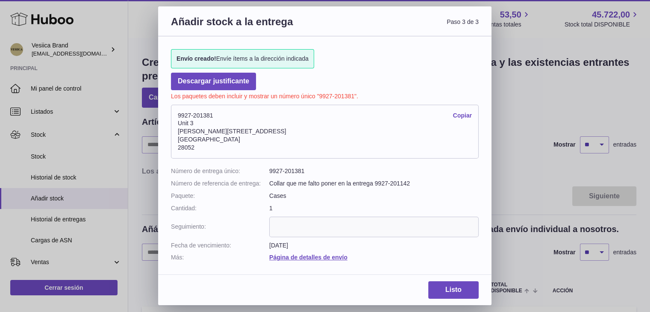
click at [436, 300] on div "Listo" at bounding box center [324, 293] width 333 height 24
click at [436, 292] on link "Listo" at bounding box center [453, 290] width 50 height 18
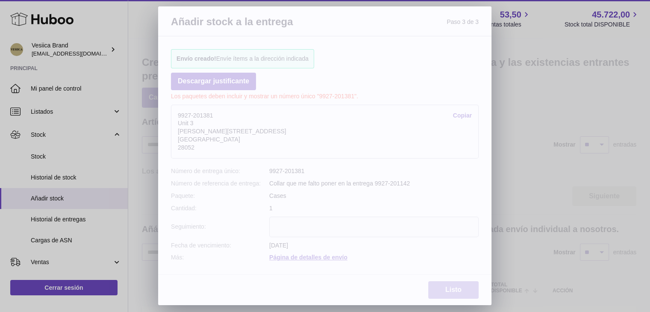
click at [436, 292] on link "Listo" at bounding box center [453, 290] width 50 height 18
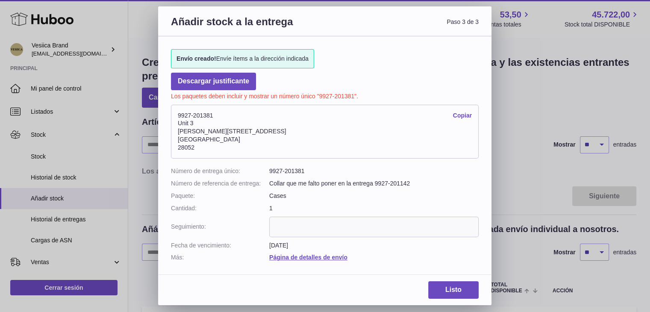
click at [538, 103] on div "Añadir stock a la entrega Paso 3 de 3 Envío creado! Envíe ítems a la dirección …" at bounding box center [325, 156] width 650 height 312
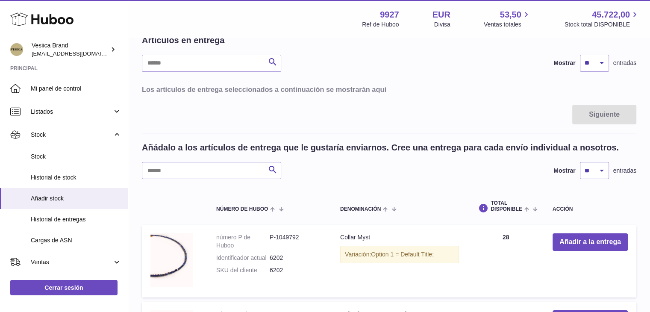
scroll to position [240, 0]
